Goal: Task Accomplishment & Management: Complete application form

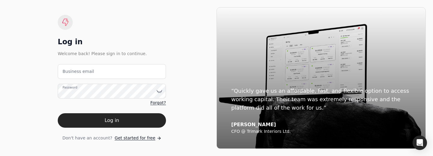
click at [137, 140] on span "Get started for free" at bounding box center [135, 138] width 41 height 6
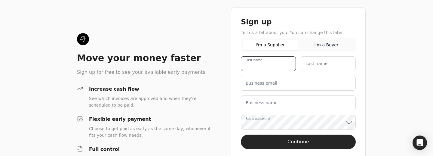
click at [275, 64] on name "First name" at bounding box center [268, 63] width 55 height 15
click at [276, 21] on div "Sign up" at bounding box center [298, 22] width 115 height 10
